Goal: Transaction & Acquisition: Purchase product/service

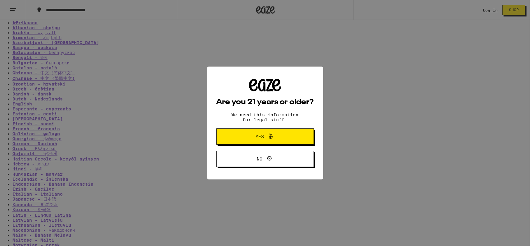
click at [268, 134] on icon at bounding box center [270, 135] width 7 height 7
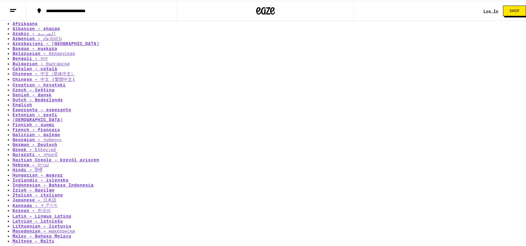
type input "[STREET_ADDRESS]"
